Goal: Information Seeking & Learning: Learn about a topic

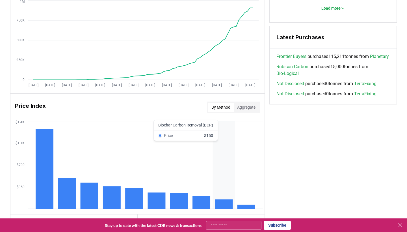
scroll to position [376, 0]
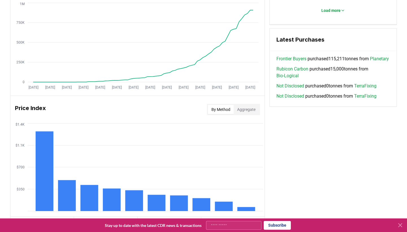
click at [370, 62] on link "Planetary" at bounding box center [379, 58] width 19 height 7
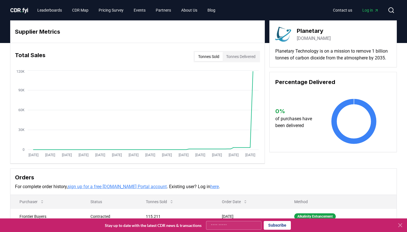
click at [313, 38] on link "planetarytech.com" at bounding box center [314, 38] width 34 height 7
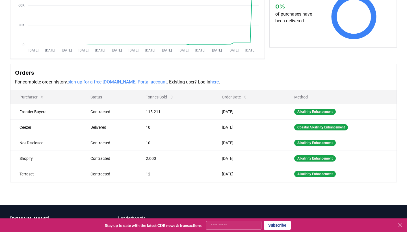
scroll to position [117, 0]
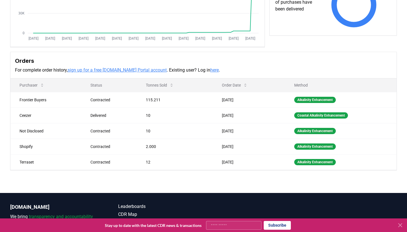
click at [401, 224] on icon at bounding box center [400, 225] width 7 height 7
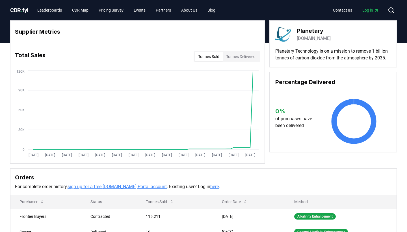
scroll to position [0, 0]
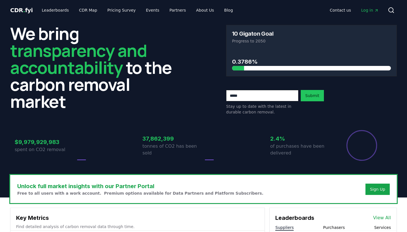
scroll to position [376, 0]
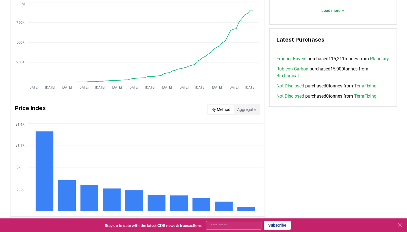
click at [296, 72] on link "Rubicon Carbon" at bounding box center [293, 69] width 32 height 7
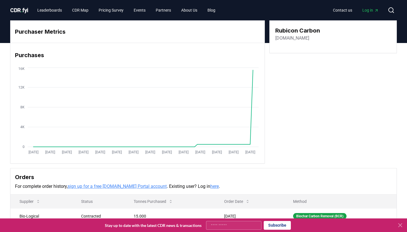
click at [300, 39] on link "[DOMAIN_NAME]" at bounding box center [293, 38] width 34 height 7
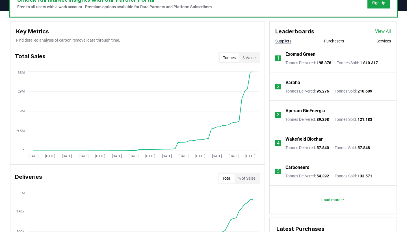
scroll to position [182, 0]
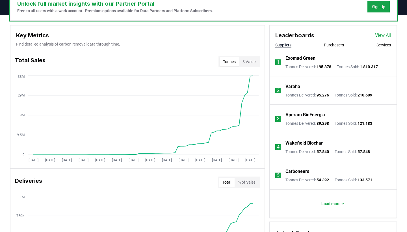
click at [336, 45] on button "Purchasers" at bounding box center [334, 45] width 20 height 6
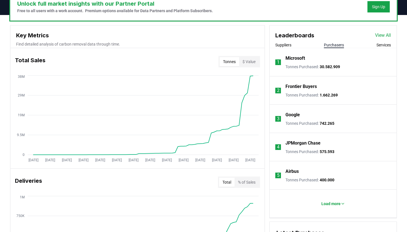
click at [380, 44] on button "Services" at bounding box center [384, 45] width 14 height 6
click at [338, 46] on button "Purchasers" at bounding box center [334, 45] width 20 height 6
click at [380, 46] on button "Services" at bounding box center [384, 45] width 14 height 6
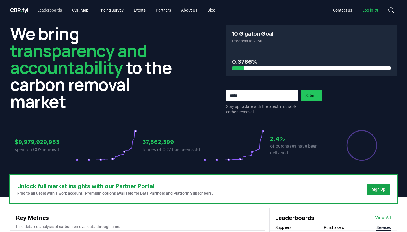
scroll to position [0, 0]
click at [51, 11] on link "Leaderboards" at bounding box center [50, 10] width 34 height 10
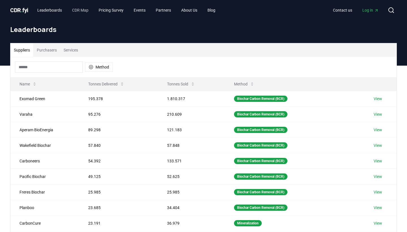
click at [81, 8] on link "CDR Map" at bounding box center [80, 10] width 25 height 10
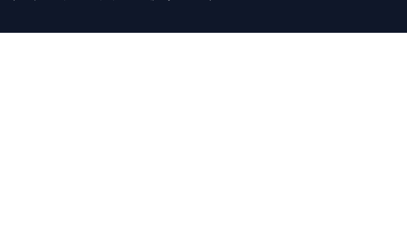
scroll to position [53, 0]
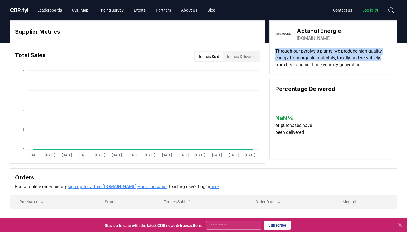
drag, startPoint x: 275, startPoint y: 51, endPoint x: 387, endPoint y: 58, distance: 112.2
click at [387, 58] on div "Actanol Energie [DOMAIN_NAME] Through our pyrolysis plants, we produce high-qua…" at bounding box center [334, 47] width 128 height 54
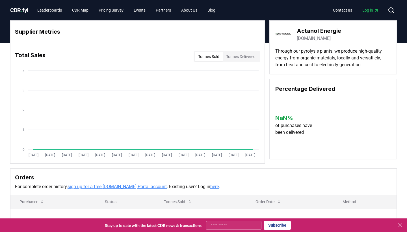
click at [380, 64] on p "Through our pyrolysis plants, we produce high-quality energy from organic mater…" at bounding box center [334, 58] width 116 height 20
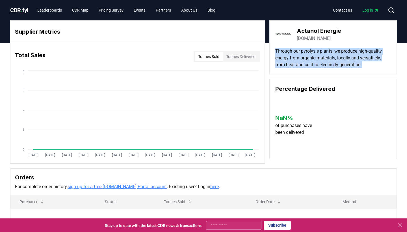
drag, startPoint x: 375, startPoint y: 64, endPoint x: 274, endPoint y: 48, distance: 101.5
click at [274, 48] on div "Actanol Energie actanol-energie.de Through our pyrolysis plants, we produce hig…" at bounding box center [334, 47] width 128 height 54
click at [307, 51] on p "Through our pyrolysis plants, we produce high-quality energy from organic mater…" at bounding box center [334, 58] width 116 height 20
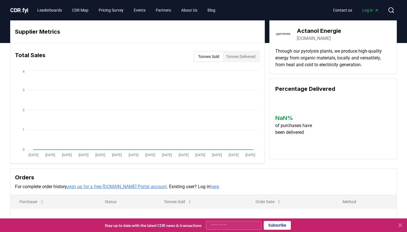
click at [315, 40] on link "actanol-energie.de" at bounding box center [314, 38] width 34 height 7
click at [317, 39] on link "actanol-energie.de" at bounding box center [314, 38] width 34 height 7
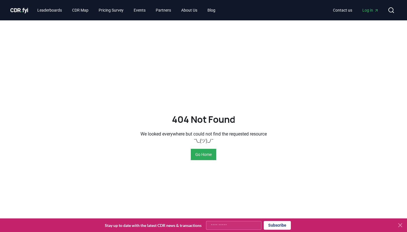
click at [201, 154] on button "Go Home" at bounding box center [203, 154] width 25 height 11
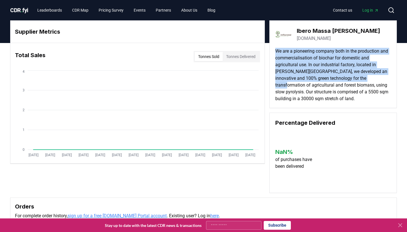
drag, startPoint x: 277, startPoint y: 50, endPoint x: 378, endPoint y: 77, distance: 105.1
click at [378, 77] on p "We are a pioneering company both in the production and commercialisation of bio…" at bounding box center [334, 75] width 116 height 54
drag, startPoint x: 313, startPoint y: 74, endPoint x: 318, endPoint y: 51, distance: 24.3
click at [313, 74] on p "We are a pioneering company both in the production and commercialisation of bio…" at bounding box center [334, 75] width 116 height 54
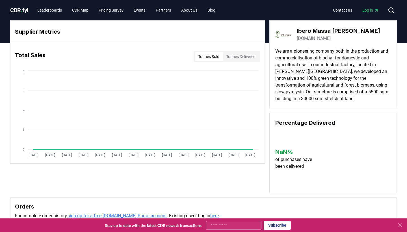
click at [314, 39] on link "imflorestal.com" at bounding box center [314, 38] width 34 height 7
drag, startPoint x: 330, startPoint y: 39, endPoint x: 297, endPoint y: 39, distance: 32.5
click at [297, 39] on div "Ibero Massa Florestal, S.A. imflorestal.com" at bounding box center [334, 34] width 116 height 16
